Goal: Task Accomplishment & Management: Manage account settings

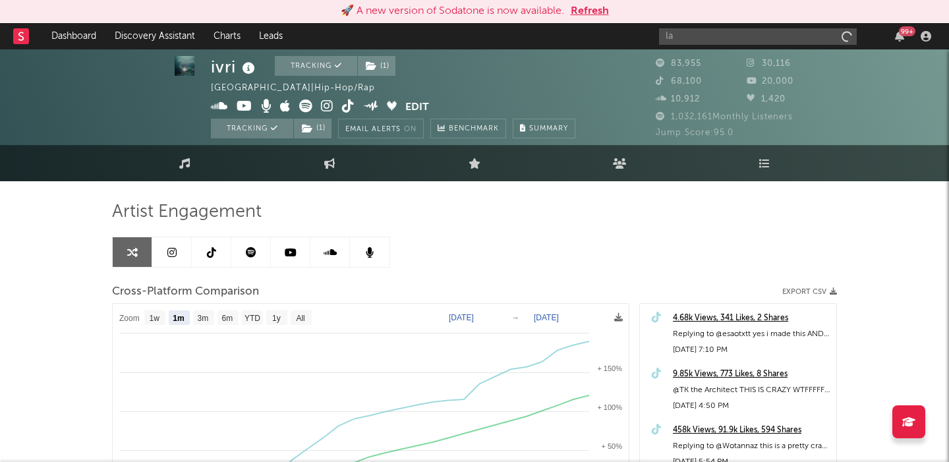
select select "1m"
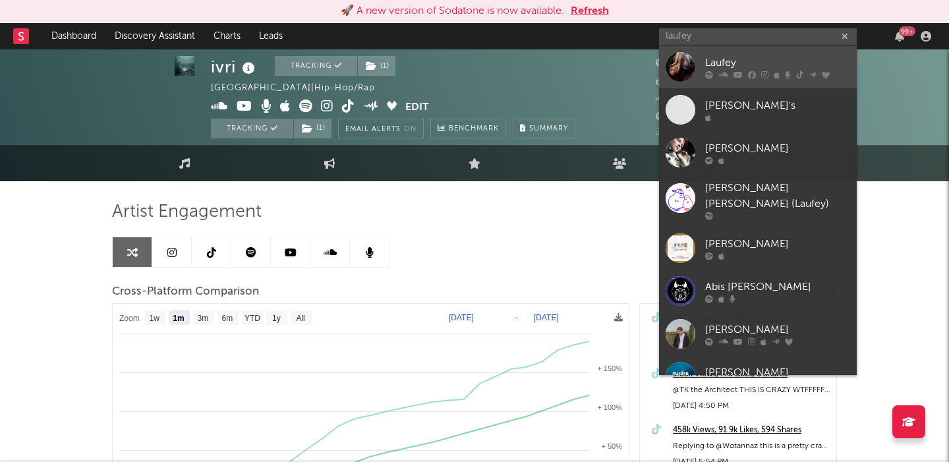
type input "laufey"
click at [711, 57] on div "Laufey" at bounding box center [777, 63] width 145 height 16
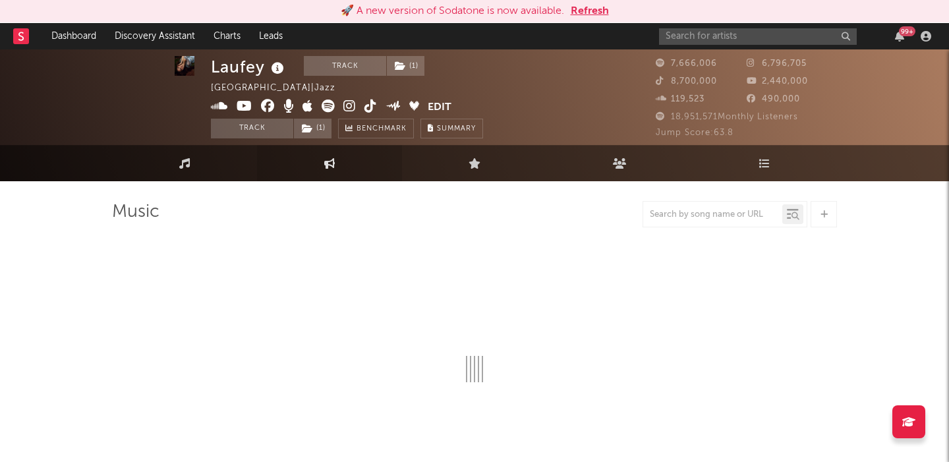
click at [289, 167] on link "Engagement" at bounding box center [329, 163] width 145 height 36
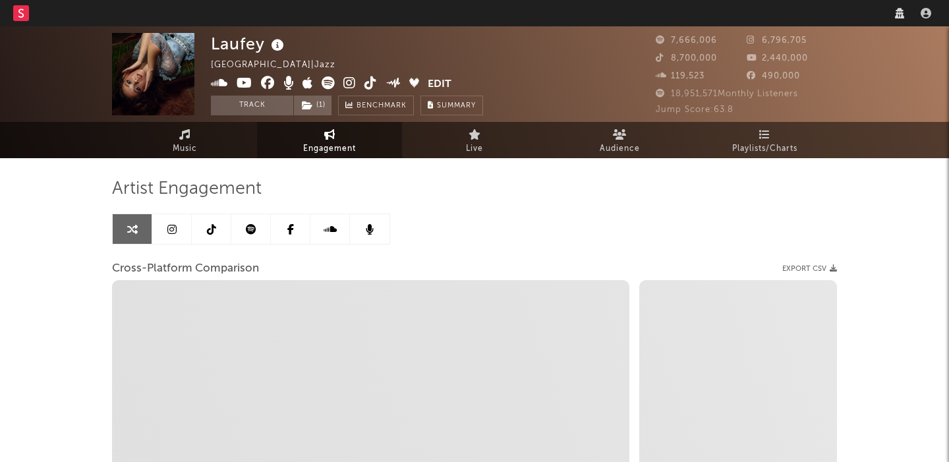
select select "1w"
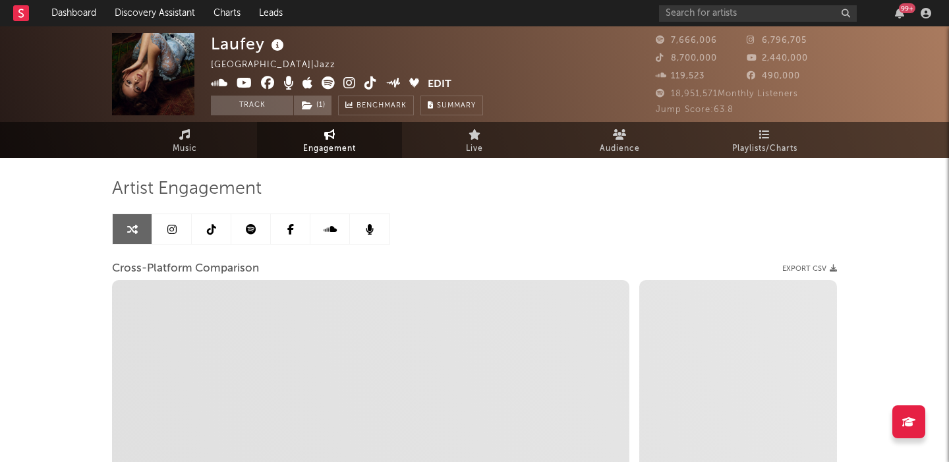
select select "1m"
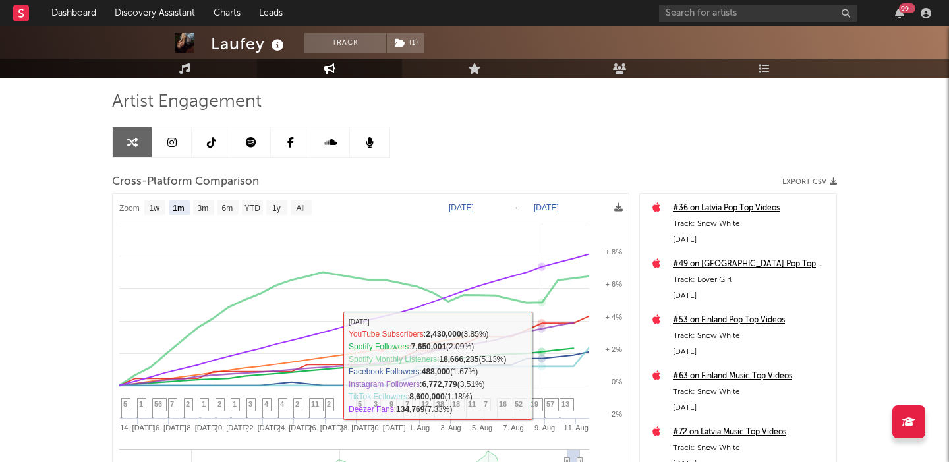
scroll to position [86, 0]
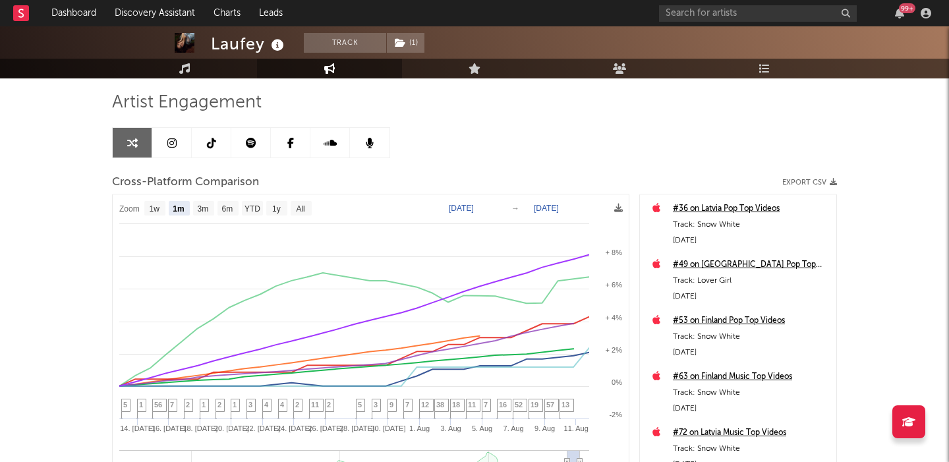
click at [170, 138] on icon at bounding box center [171, 143] width 9 height 11
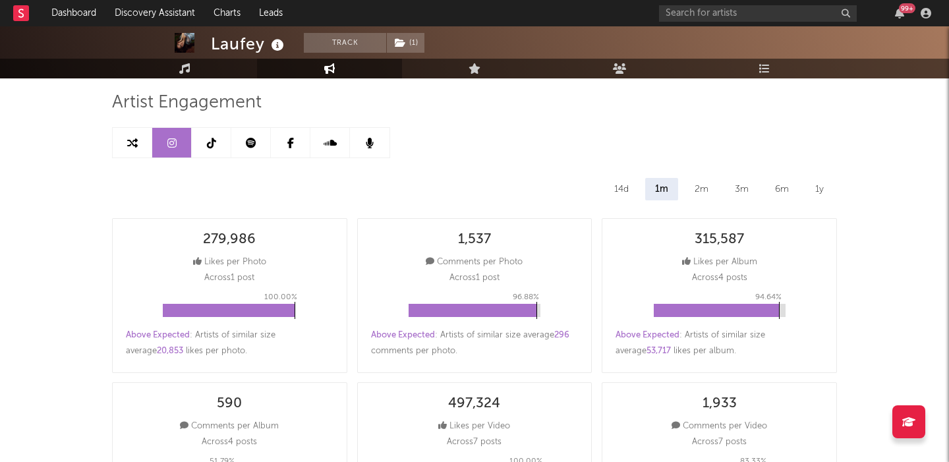
click at [137, 140] on link at bounding box center [133, 143] width 40 height 30
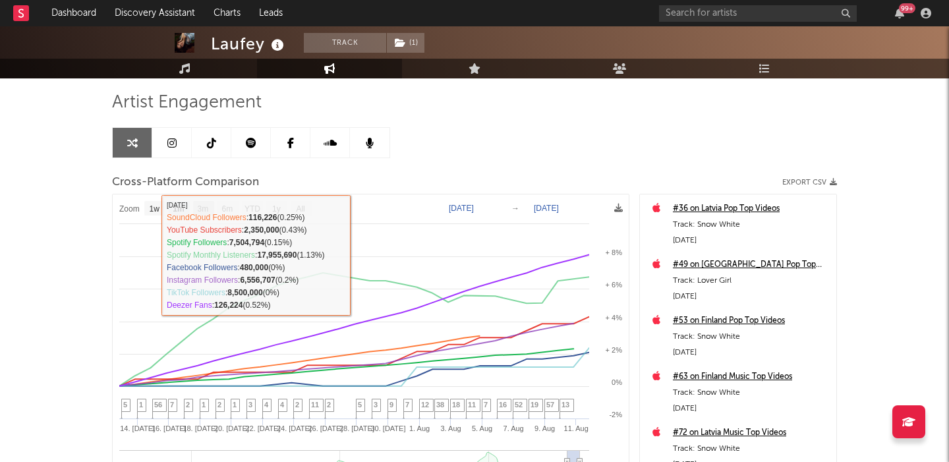
click at [202, 209] on text "3m" at bounding box center [203, 208] width 11 height 9
select select "3m"
type input "2025-05-11"
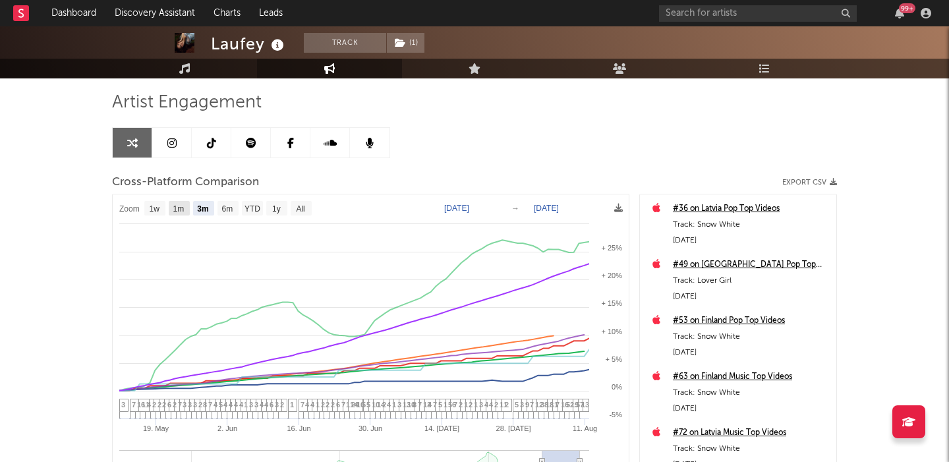
click at [178, 209] on text "1m" at bounding box center [178, 208] width 11 height 9
select select "1m"
type input "2025-07-11"
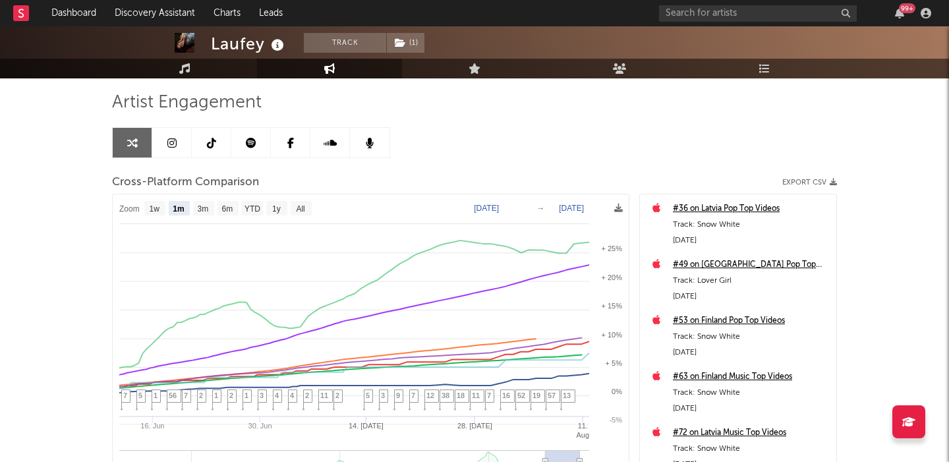
select select "1m"
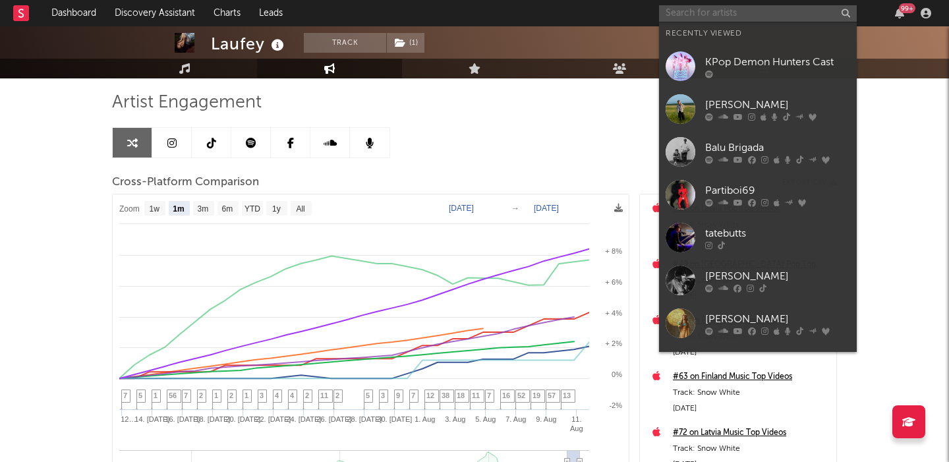
click at [712, 8] on input "text" at bounding box center [758, 13] width 198 height 16
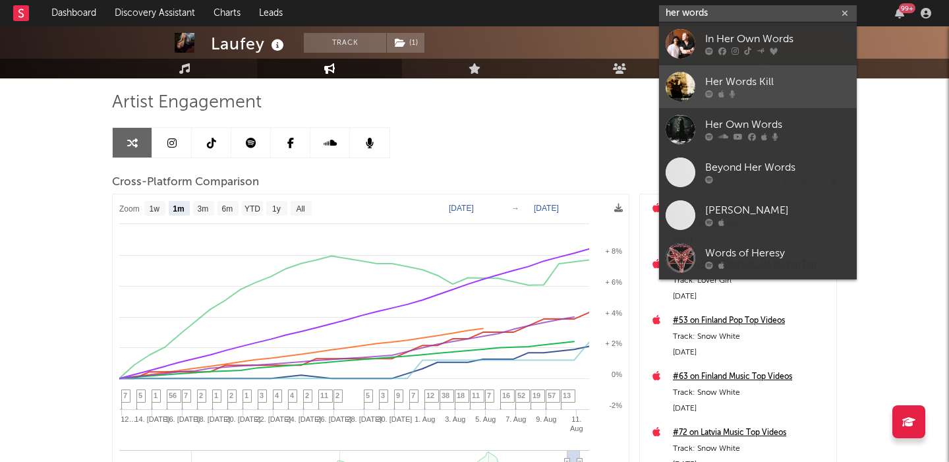
type input "her words"
click at [763, 84] on div "Her Words Kill" at bounding box center [777, 83] width 145 height 16
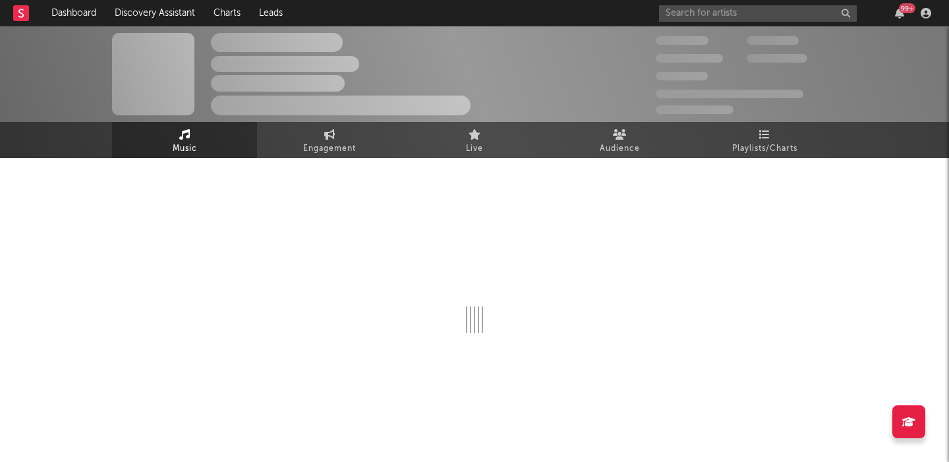
select select "1w"
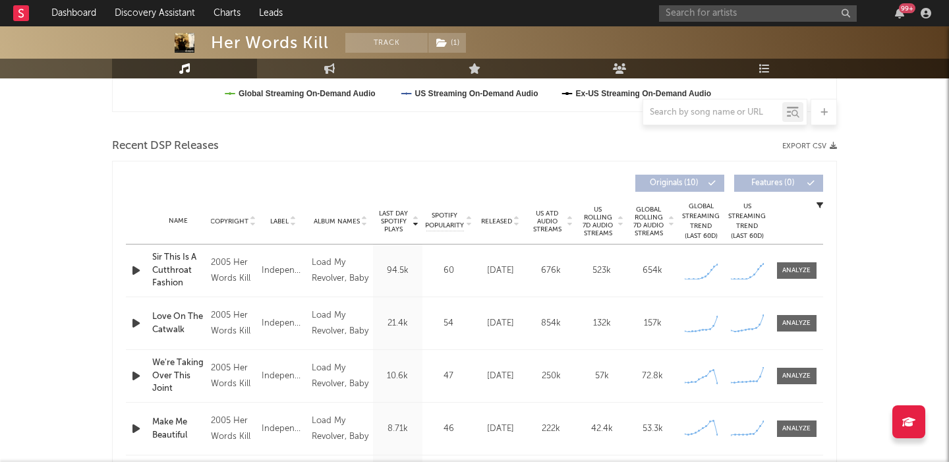
scroll to position [458, 0]
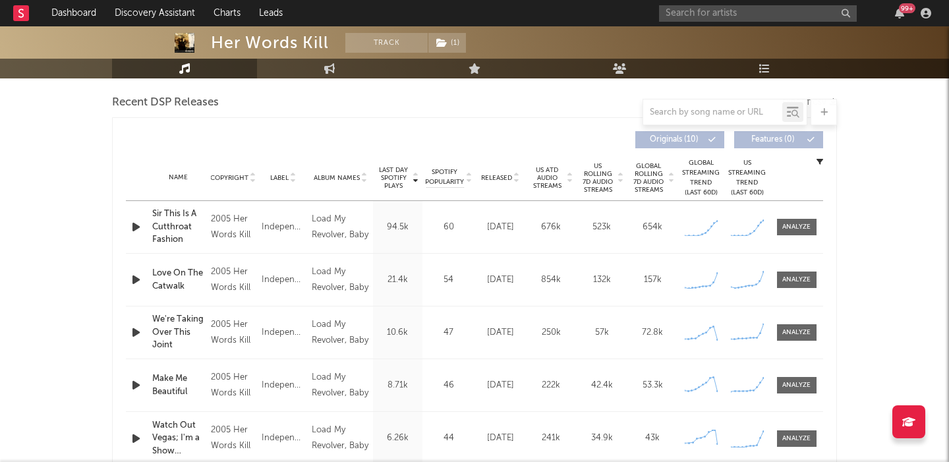
click at [628, 175] on div "Global Rolling 7D Audio Streams" at bounding box center [653, 178] width 51 height 32
click at [612, 175] on span "US Rolling 7D Audio Streams" at bounding box center [598, 178] width 36 height 32
click at [798, 232] on span at bounding box center [797, 227] width 40 height 16
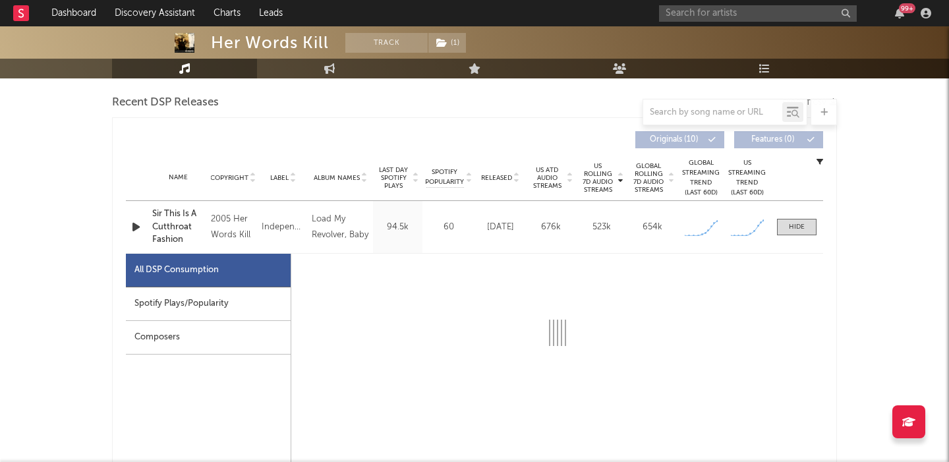
select select "1w"
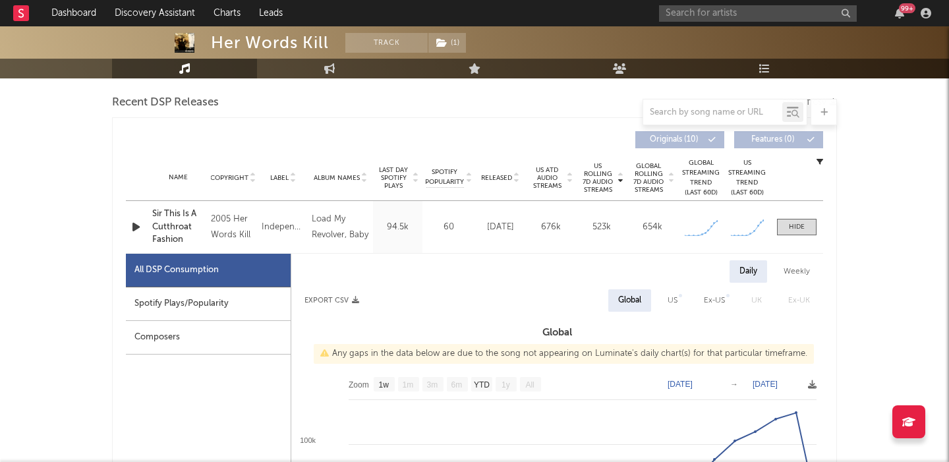
scroll to position [616, 0]
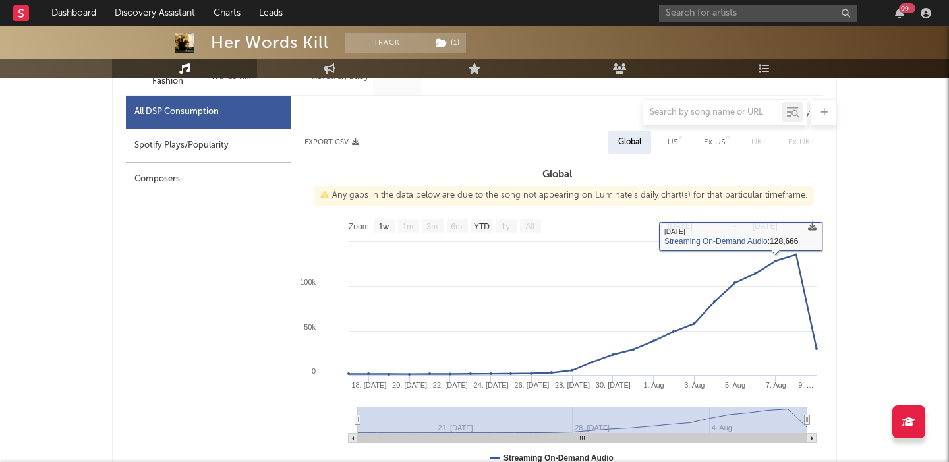
click at [673, 142] on div "US" at bounding box center [673, 142] width 10 height 16
select select "1w"
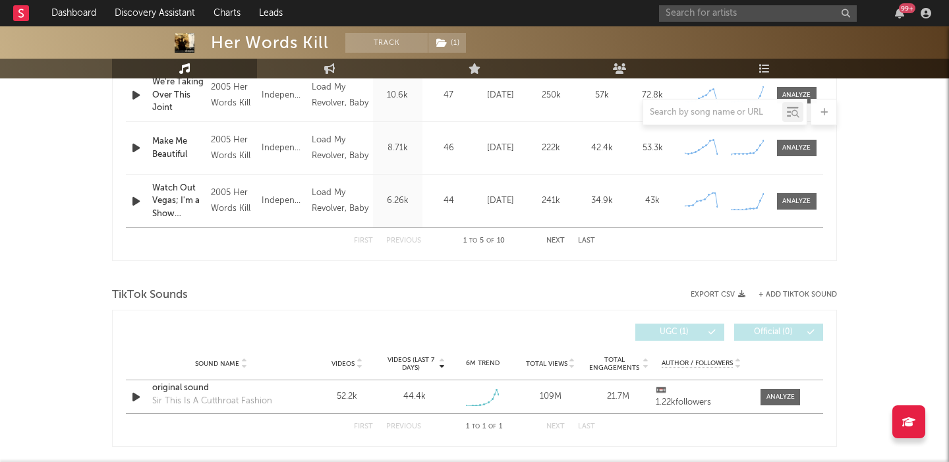
scroll to position [1454, 0]
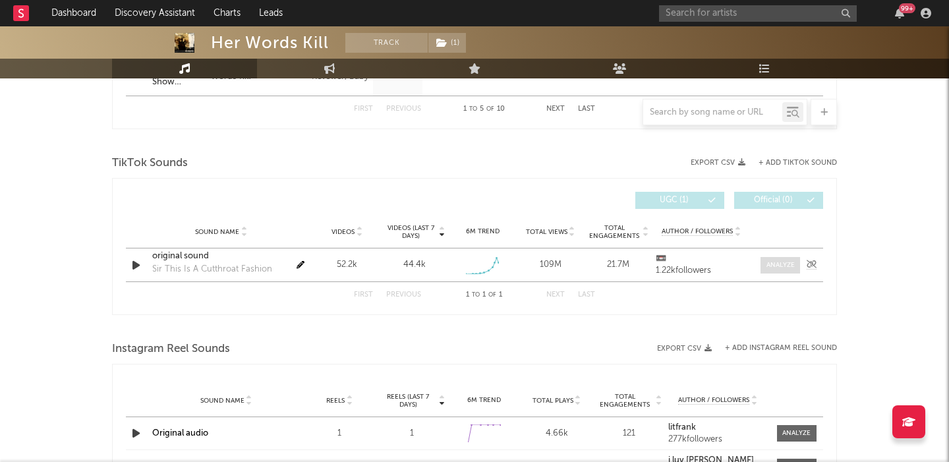
click at [779, 268] on div at bounding box center [781, 265] width 28 height 10
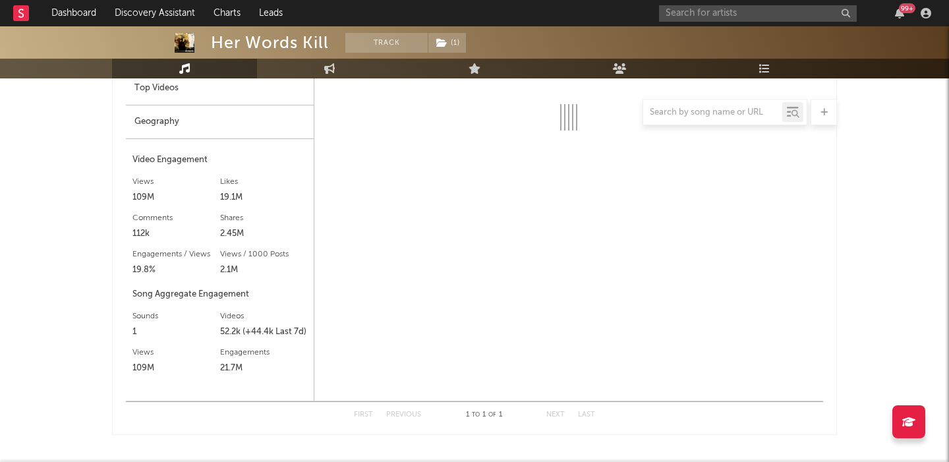
select select "1w"
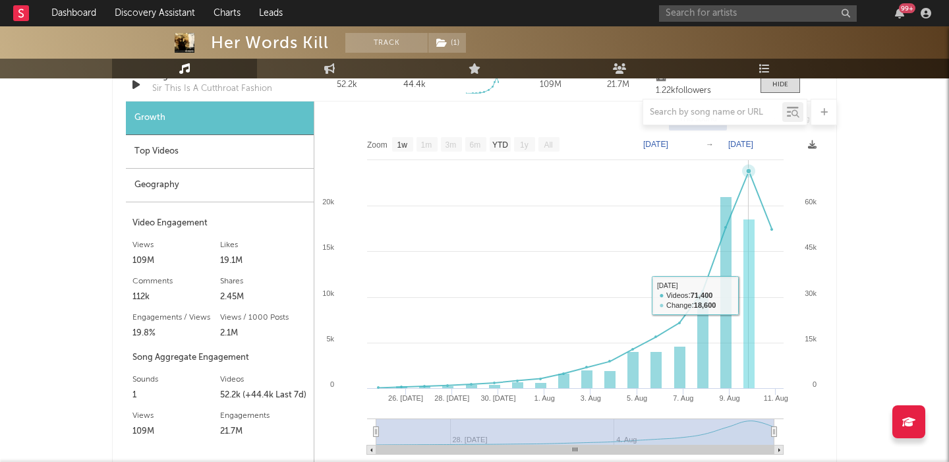
scroll to position [1609, 0]
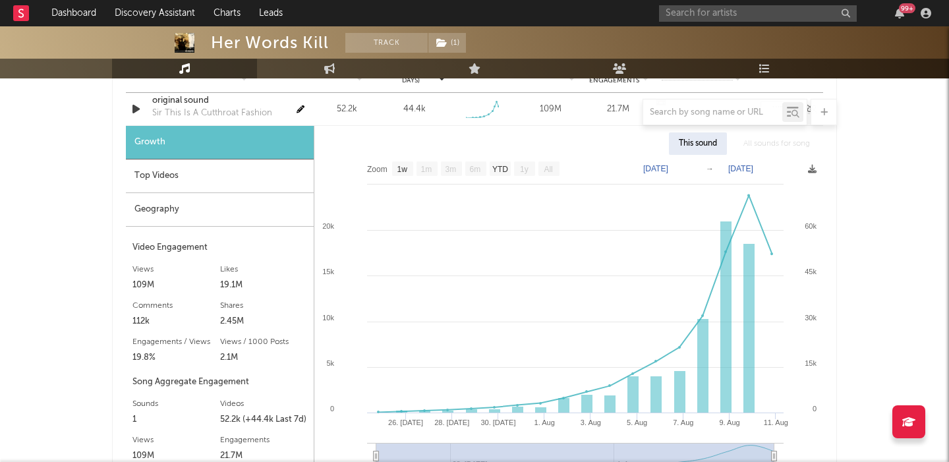
click at [172, 96] on div "original sound" at bounding box center [221, 100] width 138 height 13
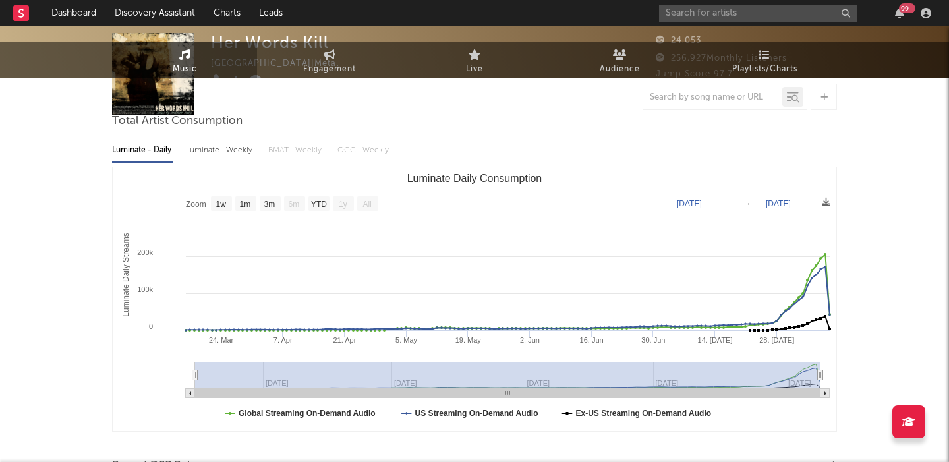
scroll to position [0, 0]
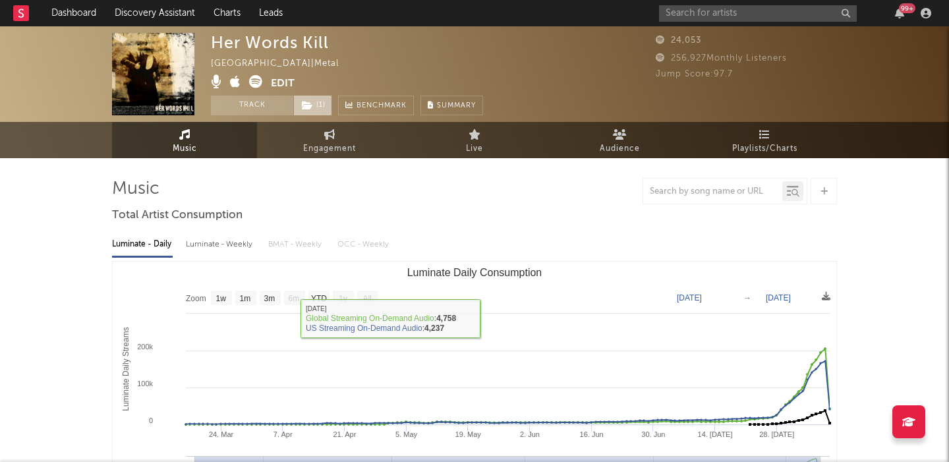
click at [314, 107] on span "( 1 )" at bounding box center [312, 106] width 39 height 20
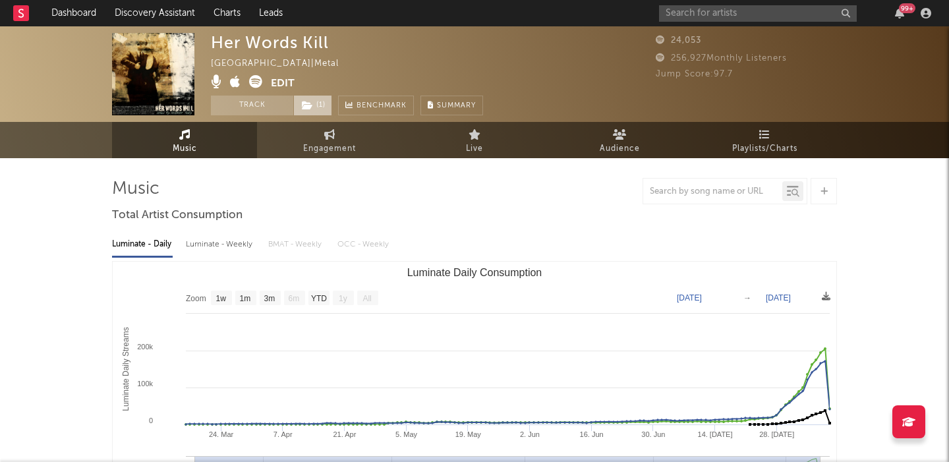
click at [314, 107] on span "( 1 )" at bounding box center [312, 106] width 39 height 20
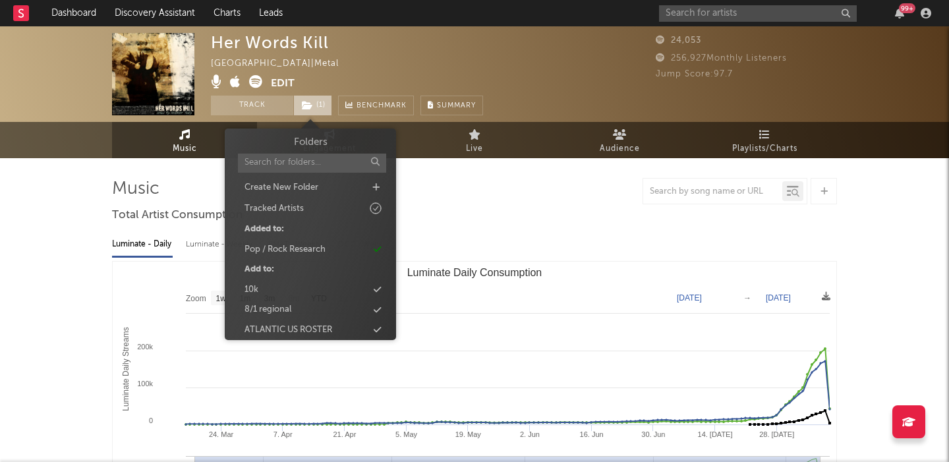
click at [305, 109] on icon at bounding box center [307, 105] width 11 height 9
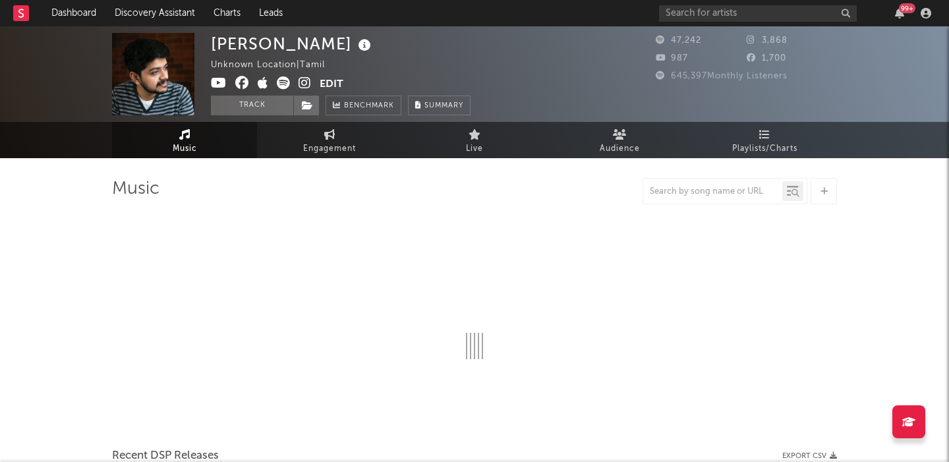
select select "6m"
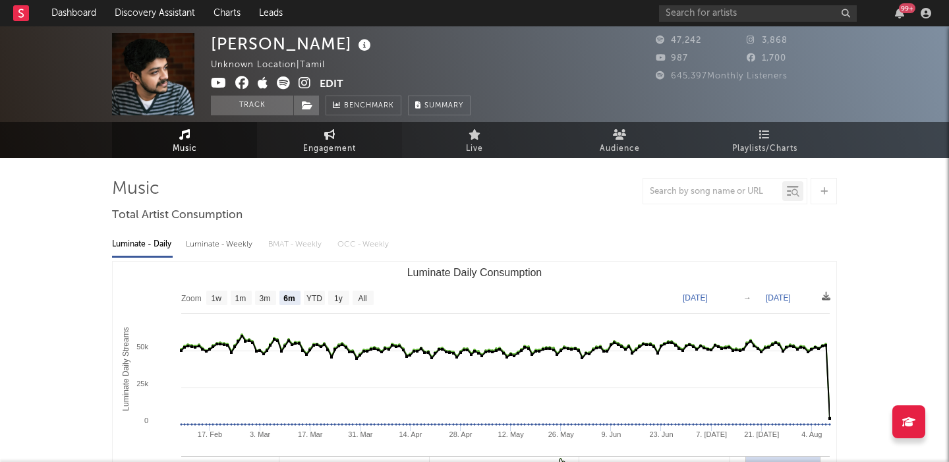
click at [309, 141] on span "Engagement" at bounding box center [329, 149] width 53 height 16
select select "1w"
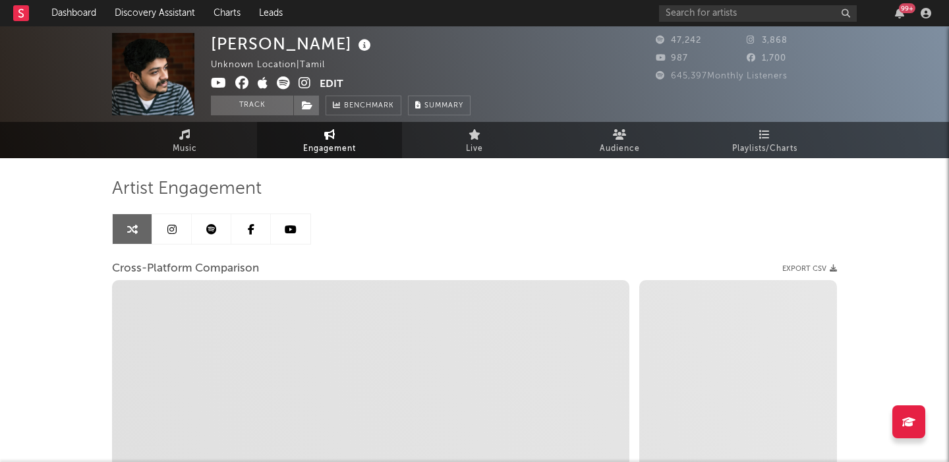
select select "1m"
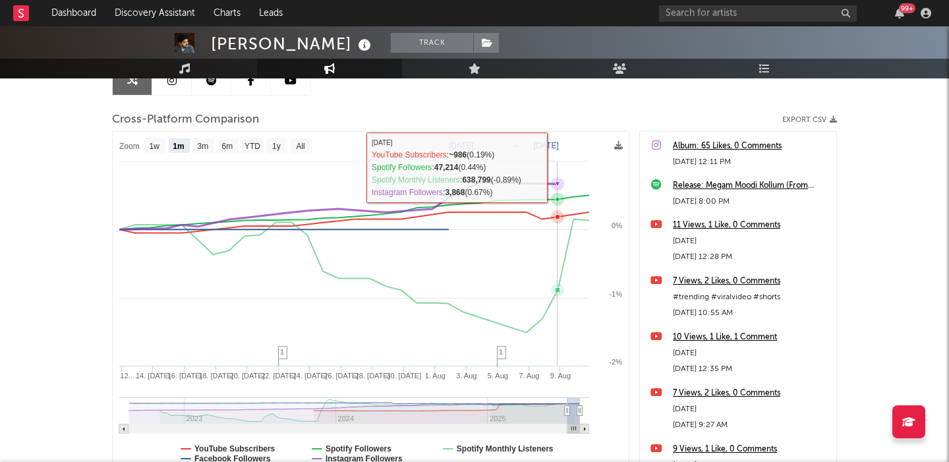
scroll to position [151, 0]
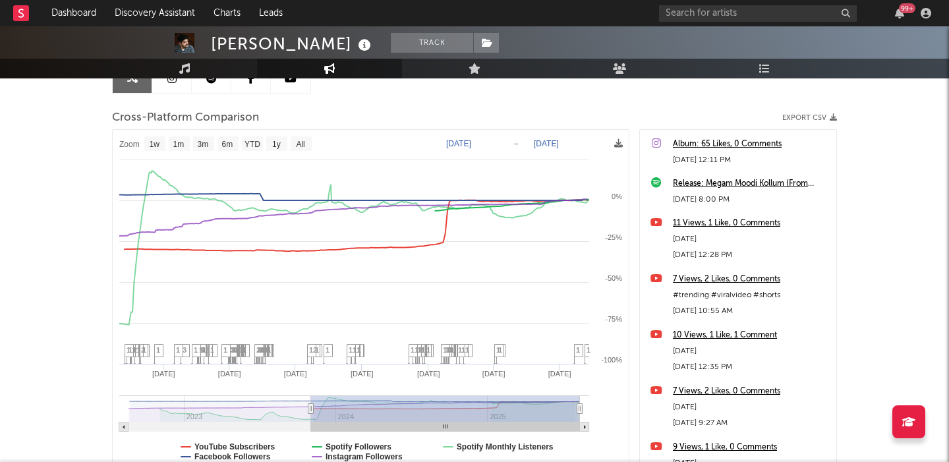
type input "2023-11-02"
drag, startPoint x: 566, startPoint y: 410, endPoint x: 311, endPoint y: 409, distance: 254.5
click at [311, 410] on icon at bounding box center [311, 409] width 5 height 10
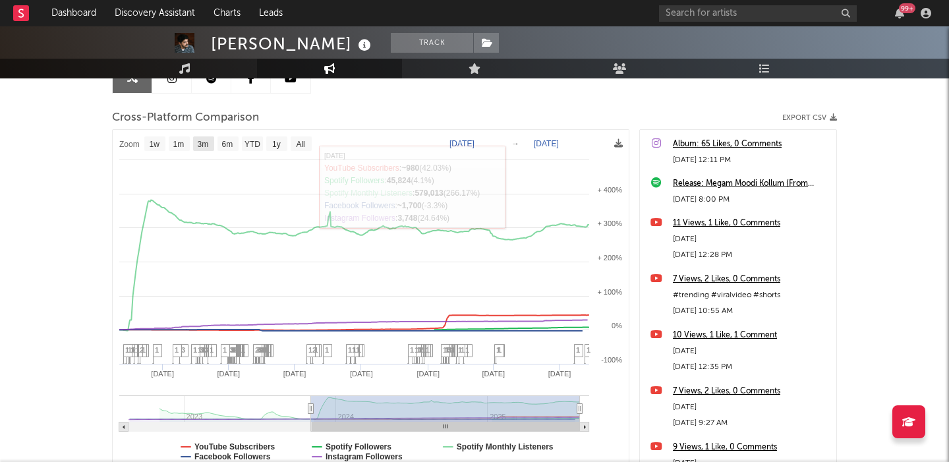
click at [200, 144] on text "3m" at bounding box center [203, 144] width 11 height 9
select select "3m"
type input "2025-05-10"
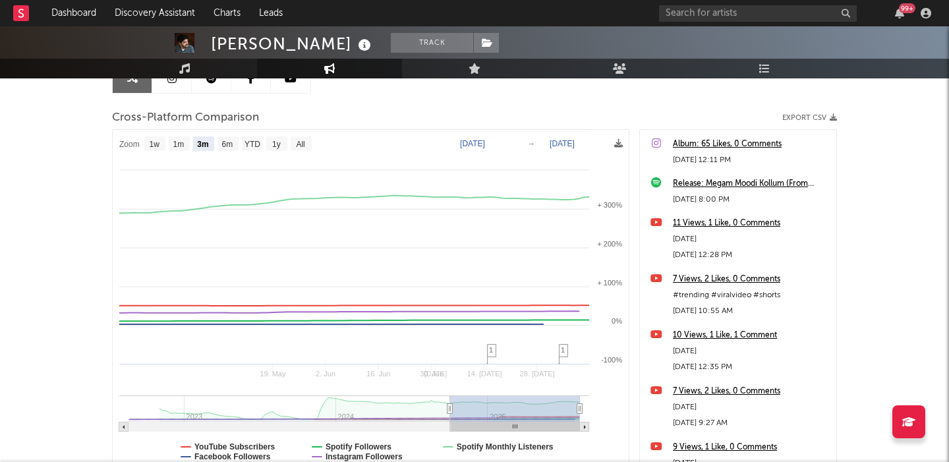
select select "3m"
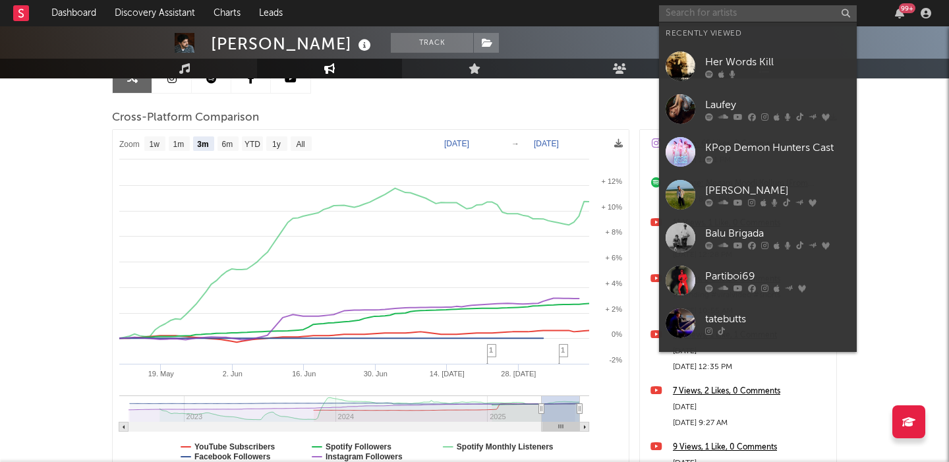
click at [779, 14] on input "text" at bounding box center [758, 13] width 198 height 16
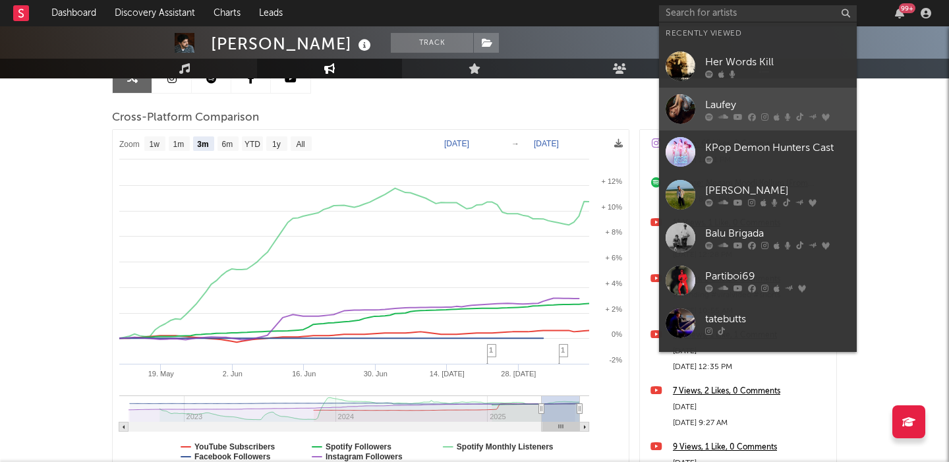
click at [771, 105] on div "Laufey" at bounding box center [777, 105] width 145 height 16
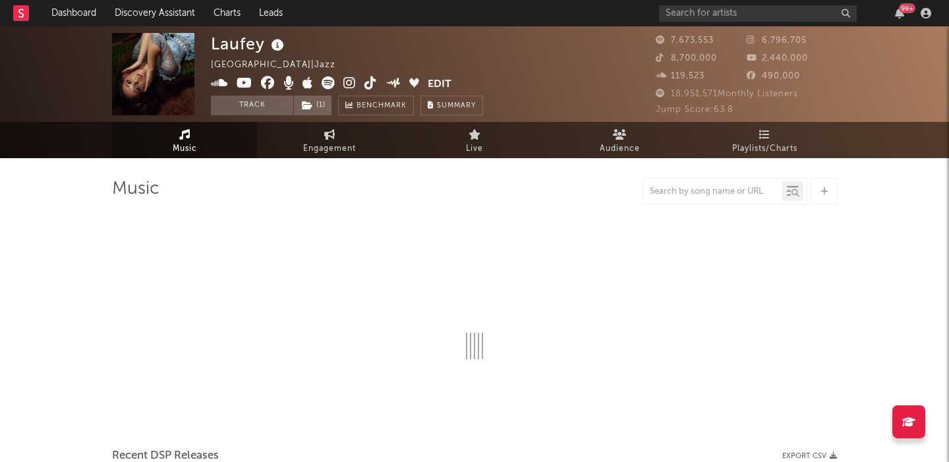
select select "6m"
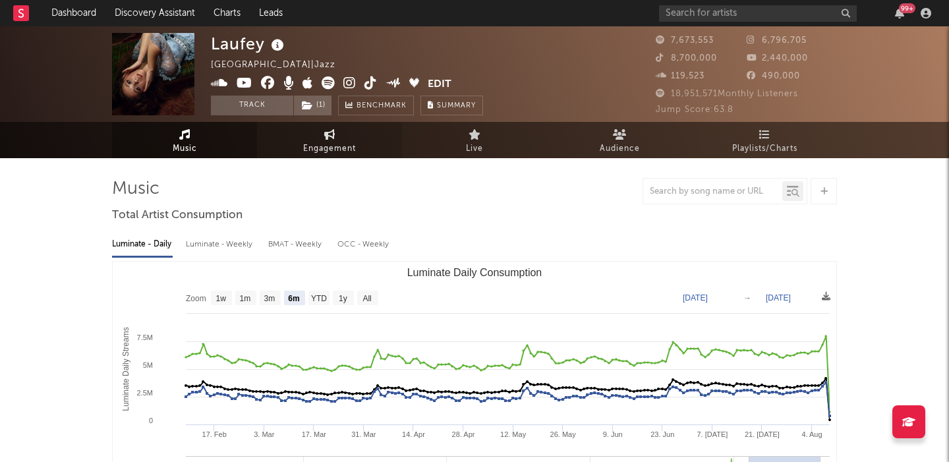
click at [339, 150] on span "Engagement" at bounding box center [329, 149] width 53 height 16
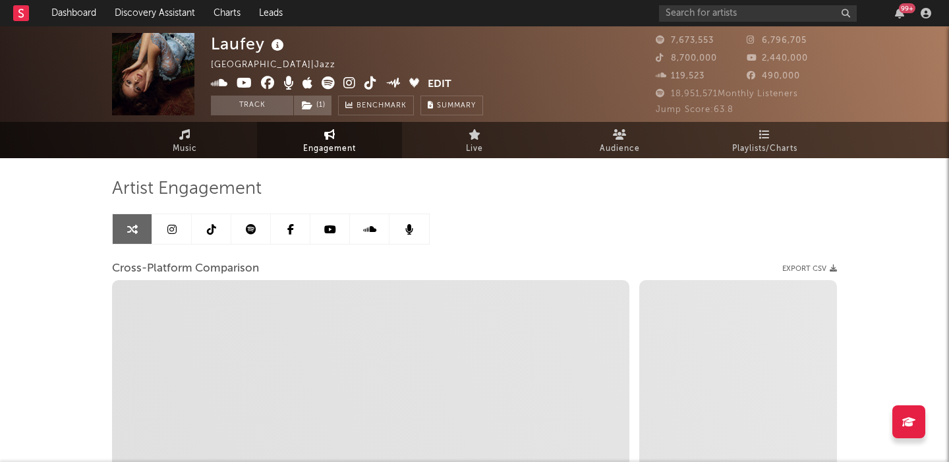
select select "1w"
select select "1m"
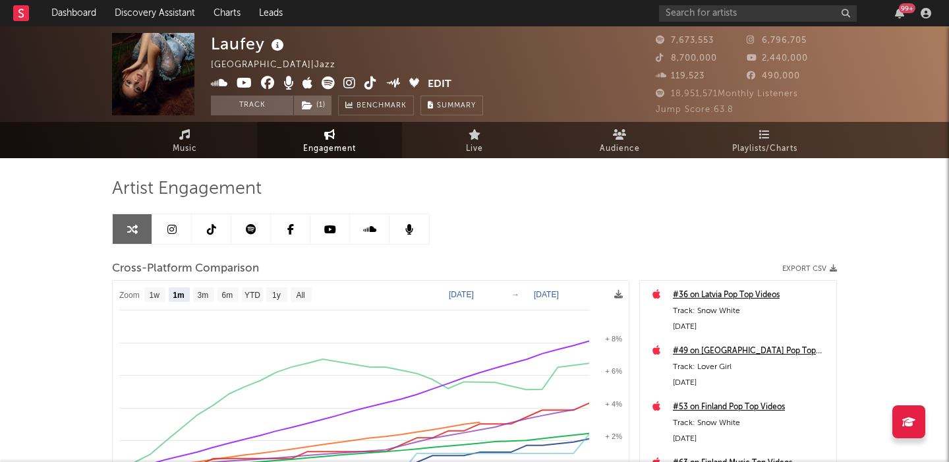
click at [181, 228] on link at bounding box center [172, 229] width 40 height 30
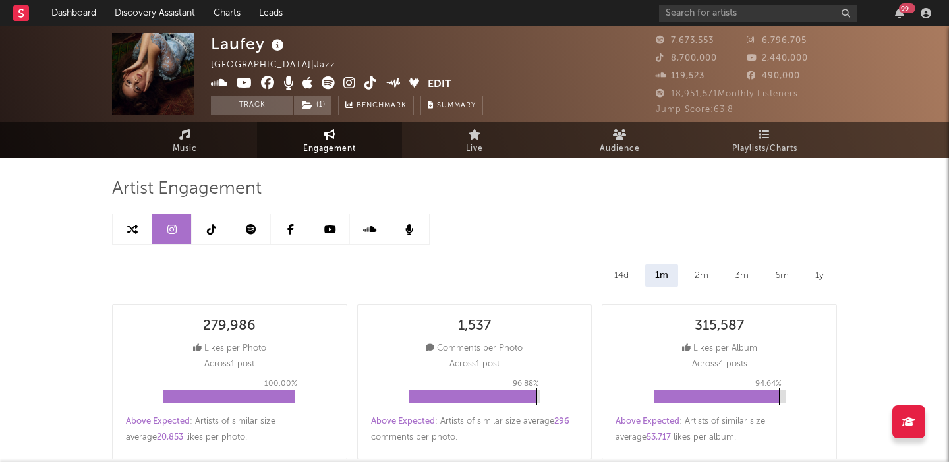
select select "6m"
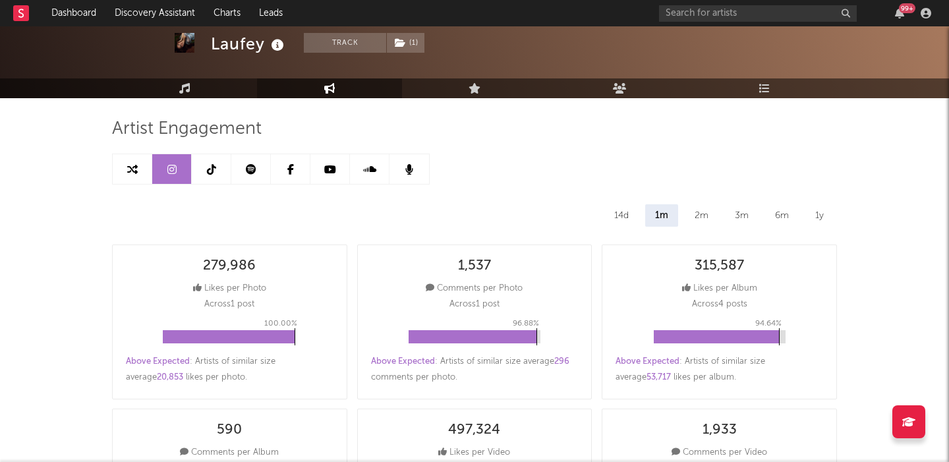
scroll to position [66, 0]
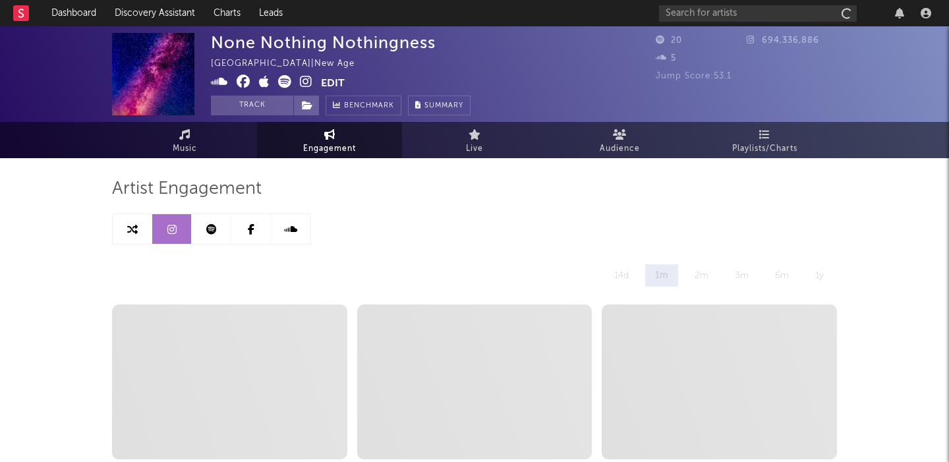
click at [303, 81] on icon at bounding box center [306, 81] width 13 height 13
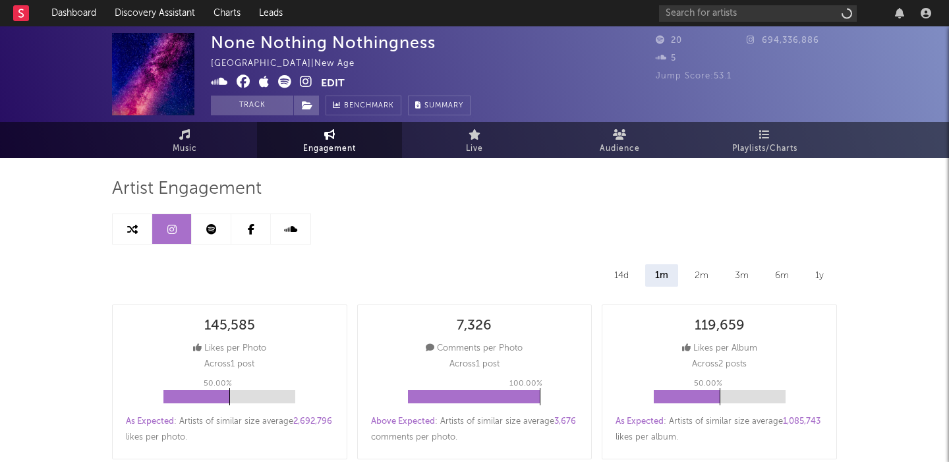
select select "6m"
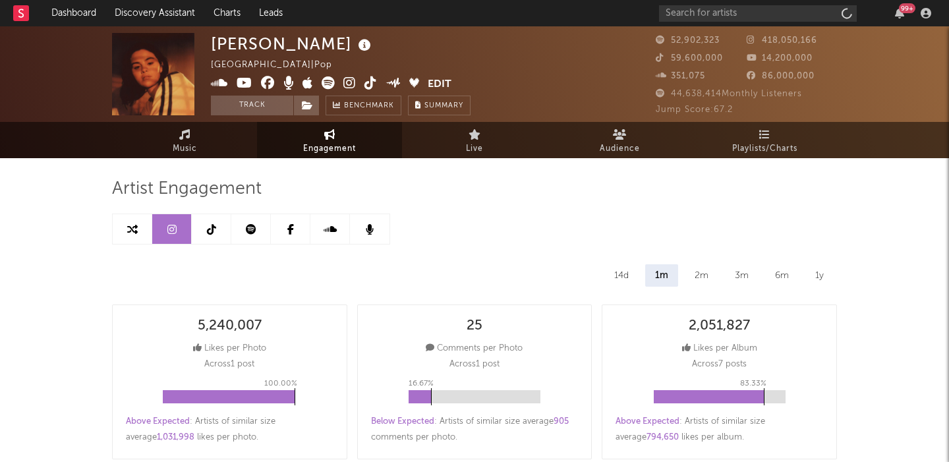
click at [348, 80] on icon at bounding box center [349, 82] width 13 height 13
select select "6m"
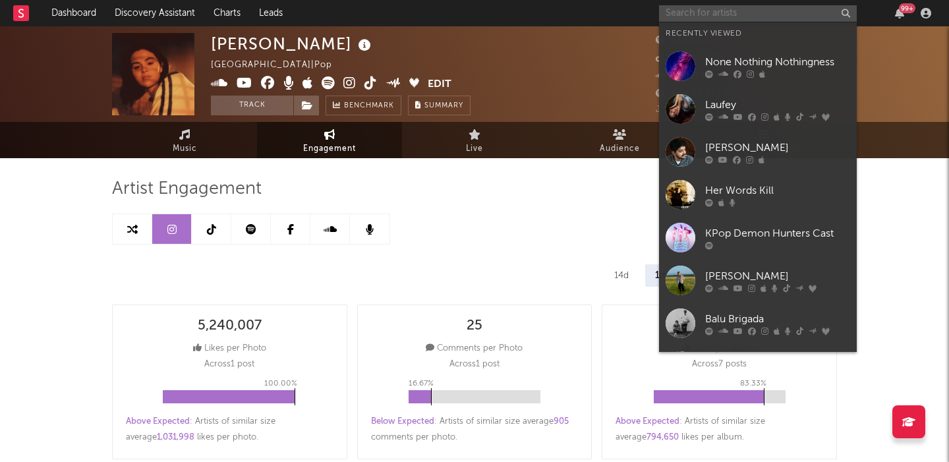
click at [742, 11] on input "text" at bounding box center [758, 13] width 198 height 16
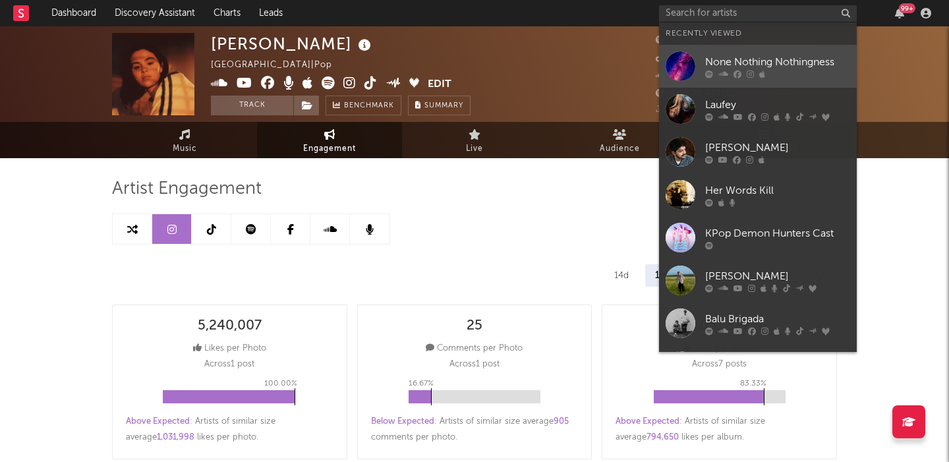
click at [752, 54] on div "None Nothing Nothingness" at bounding box center [777, 62] width 145 height 16
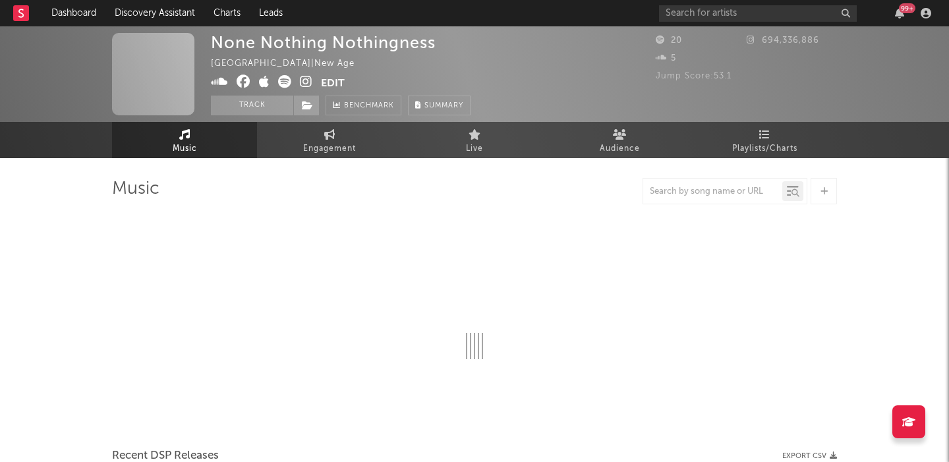
select select "1w"
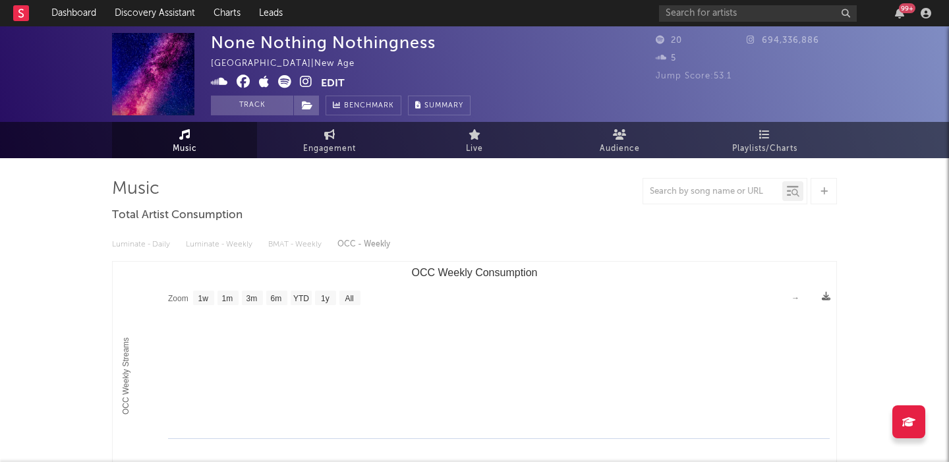
click at [341, 80] on button "Edit" at bounding box center [333, 83] width 24 height 16
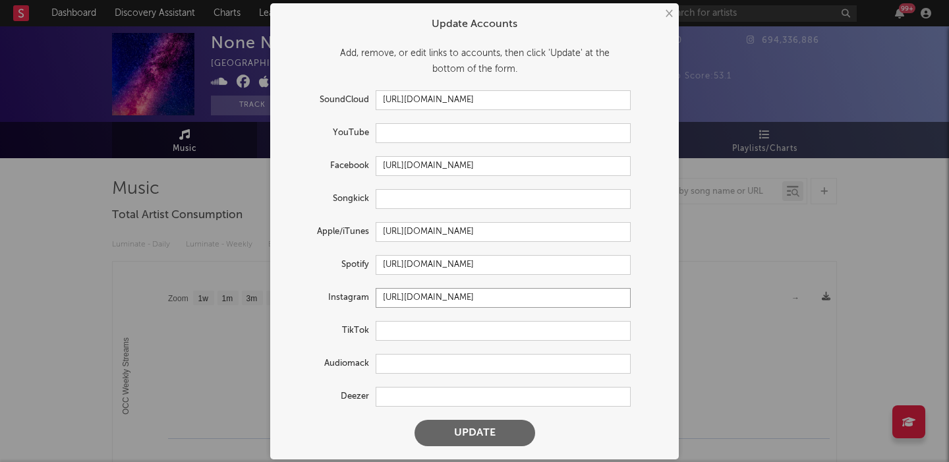
click at [438, 296] on input "[URL][DOMAIN_NAME]" at bounding box center [503, 298] width 255 height 20
click at [460, 434] on button "Update" at bounding box center [475, 433] width 121 height 26
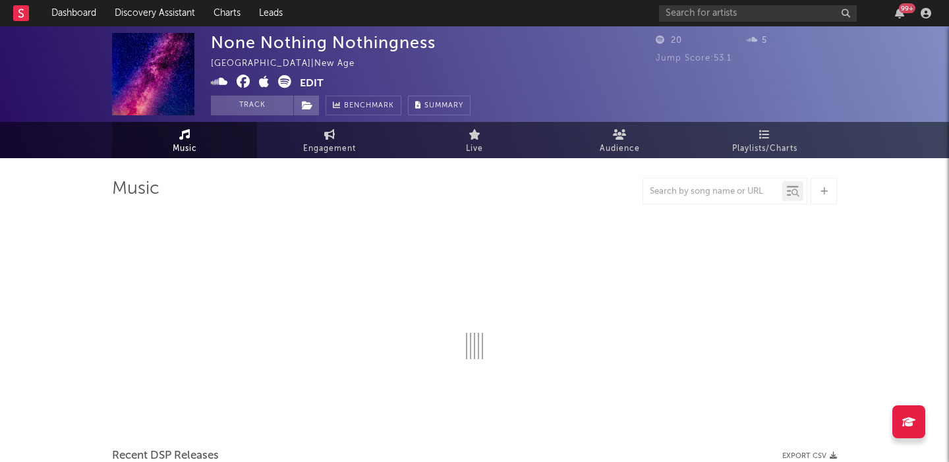
select select "1w"
